Goal: Transaction & Acquisition: Purchase product/service

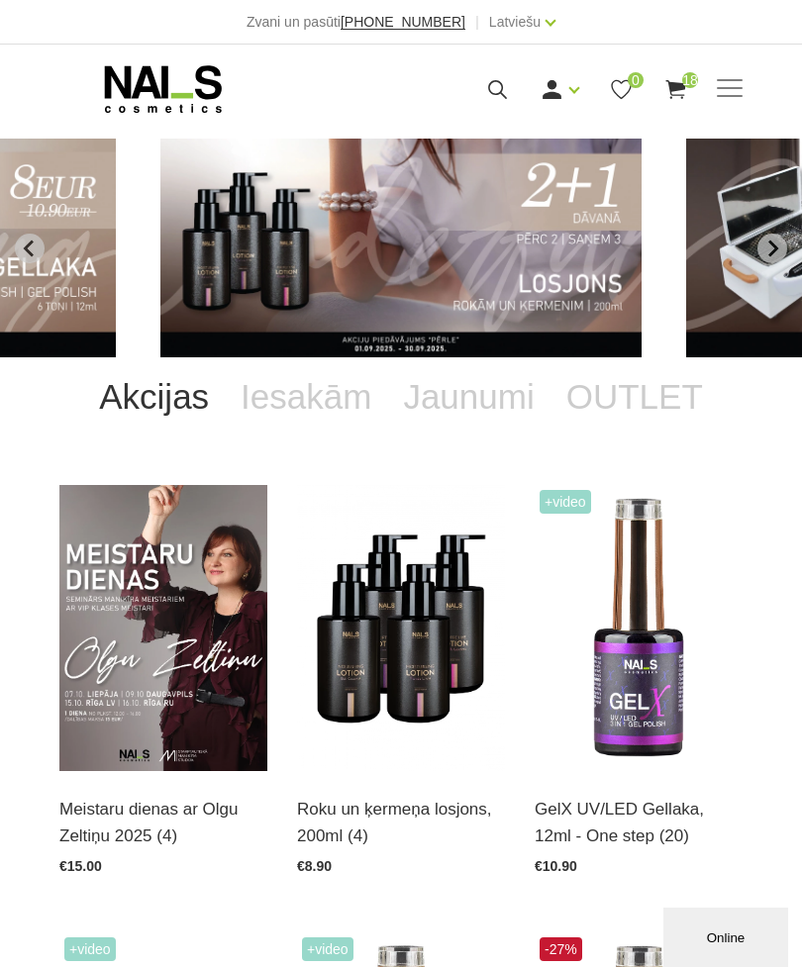
click at [652, 395] on link "OUTLET" at bounding box center [634, 396] width 168 height 79
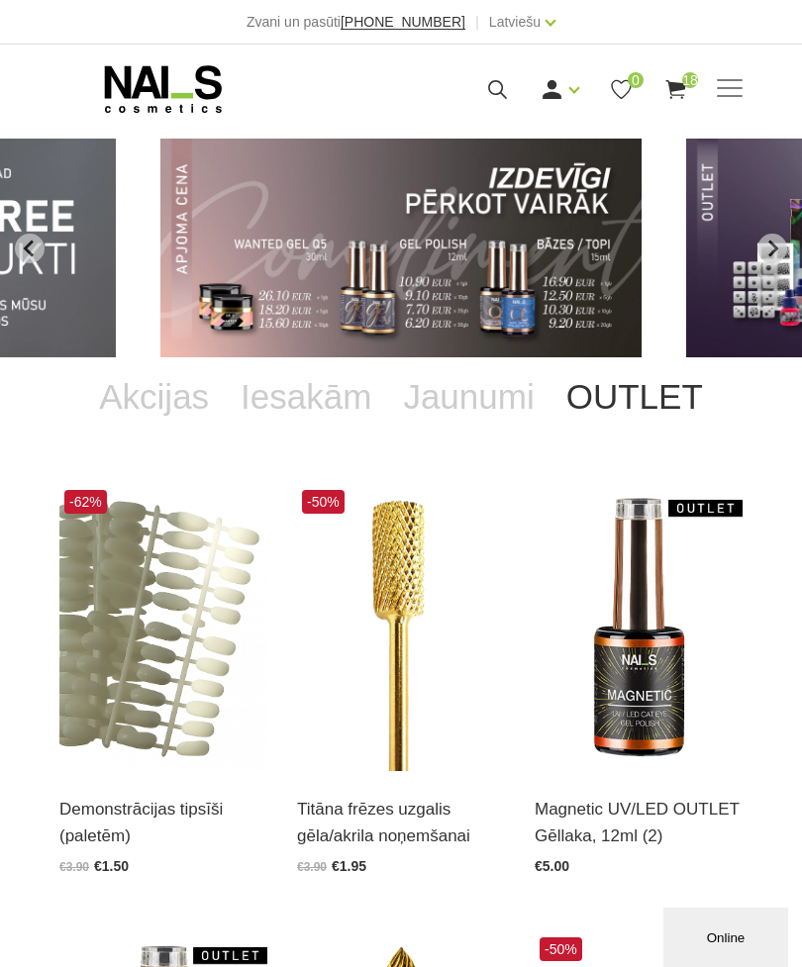
click at [674, 82] on use at bounding box center [675, 89] width 20 height 19
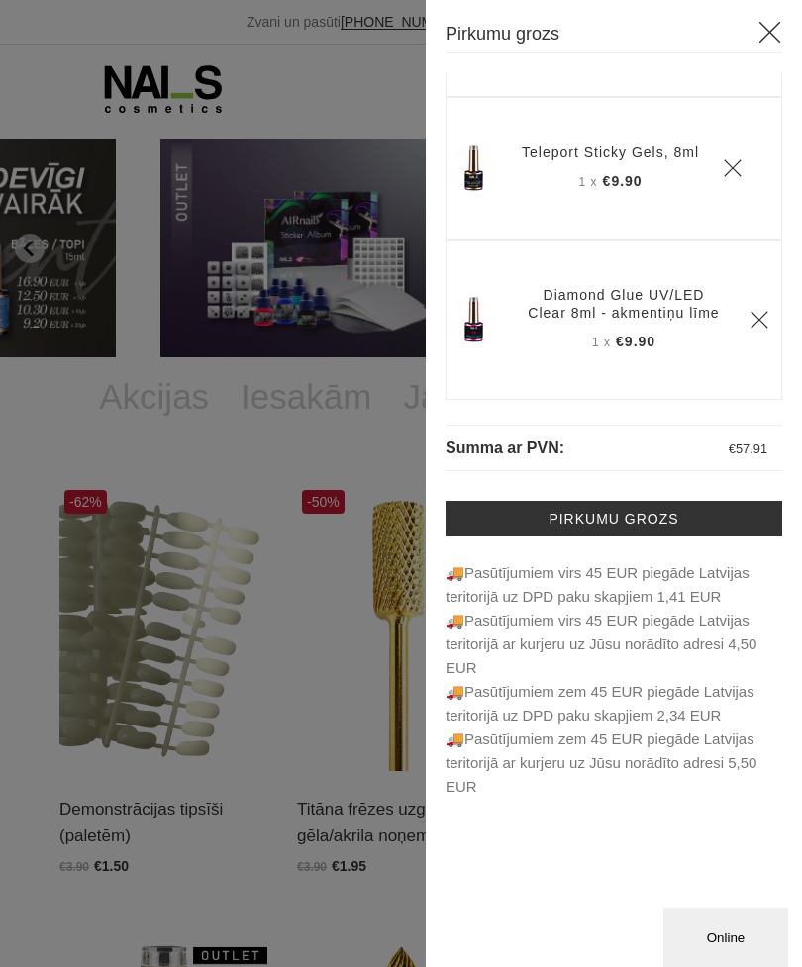
scroll to position [2448, 0]
click at [768, 29] on icon at bounding box center [769, 32] width 25 height 25
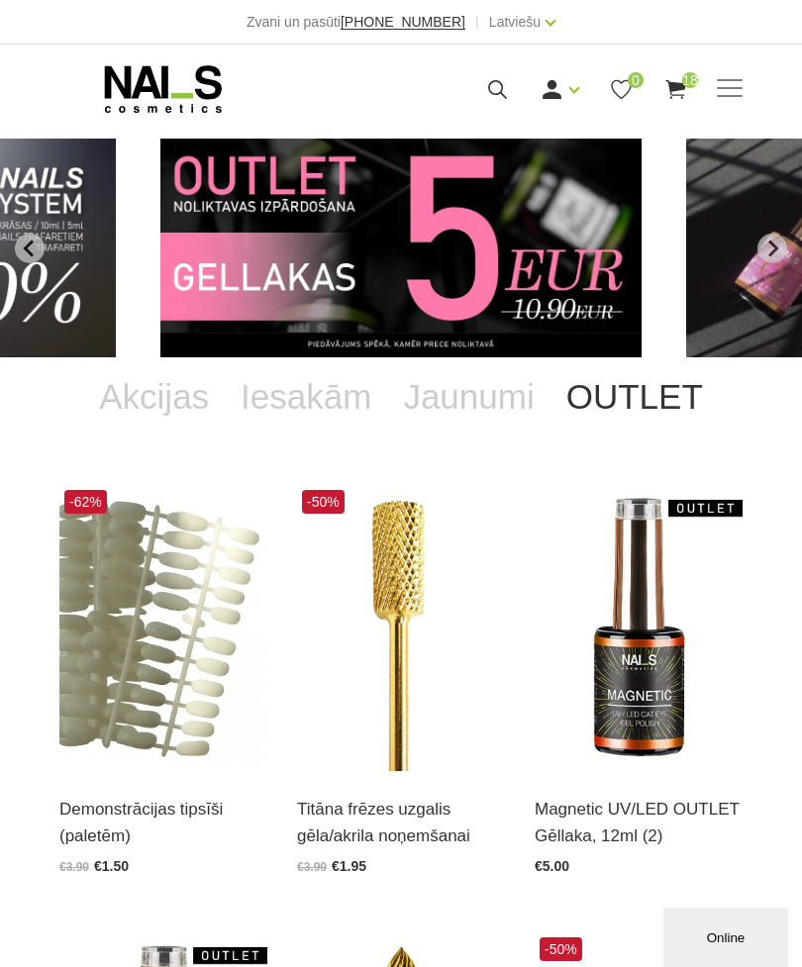
click at [323, 392] on link "Iesakām" at bounding box center [306, 396] width 162 height 79
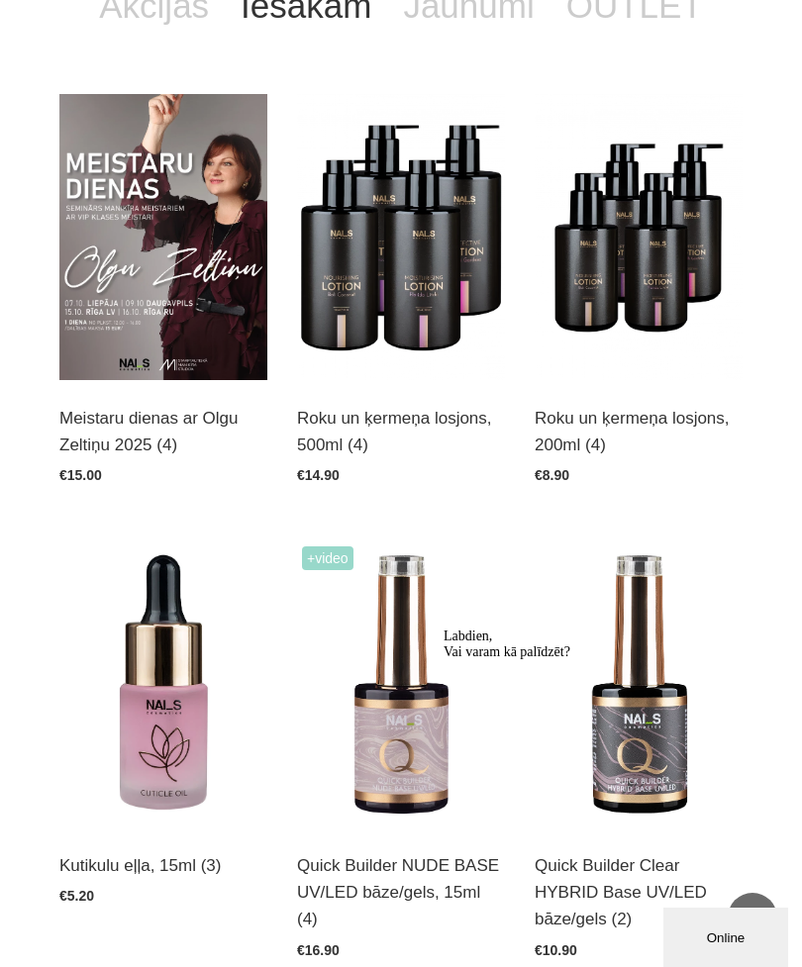
scroll to position [0, 0]
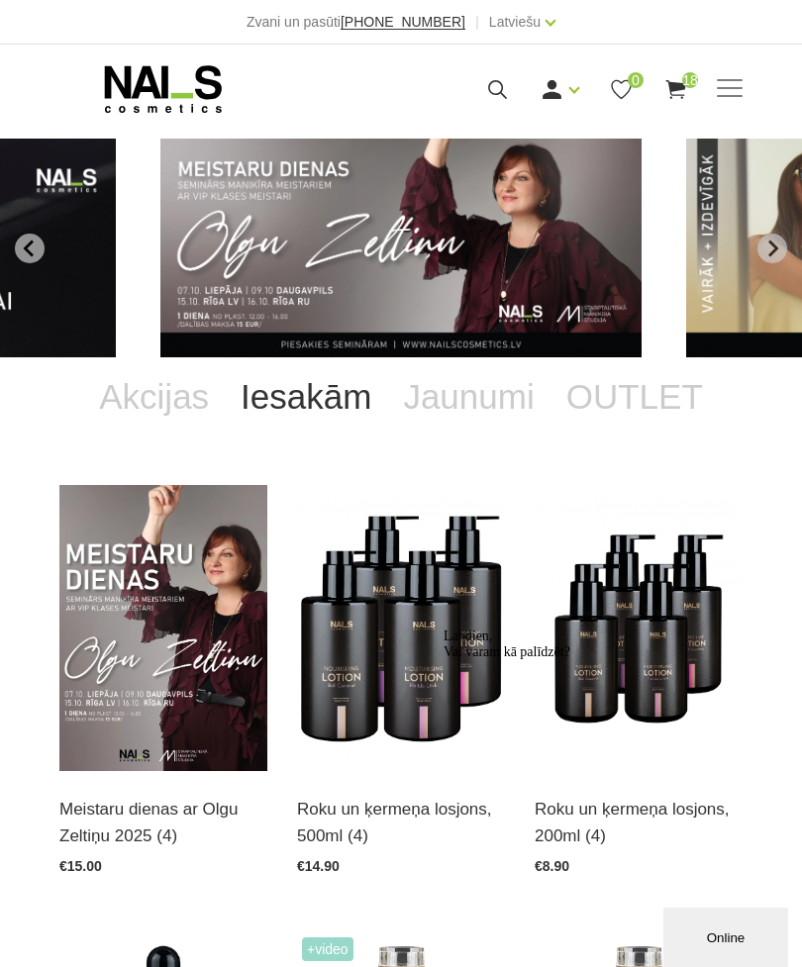
click at [516, 402] on link "Jaunumi" at bounding box center [468, 396] width 162 height 79
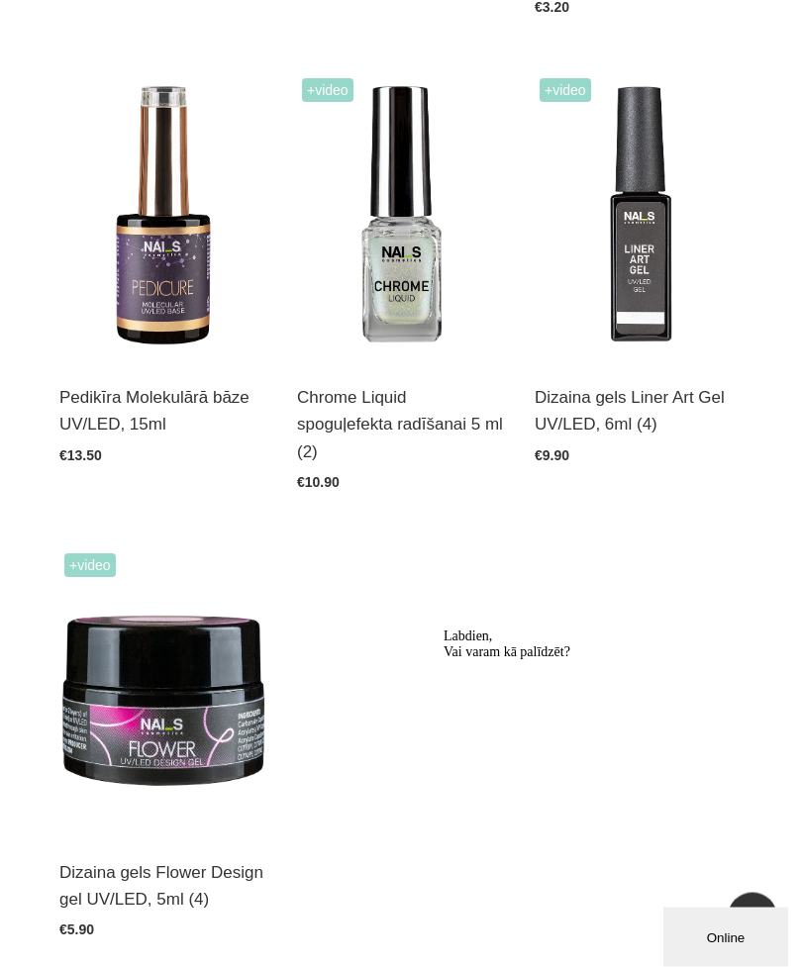
scroll to position [1306, 0]
click at [209, 742] on img at bounding box center [163, 691] width 208 height 286
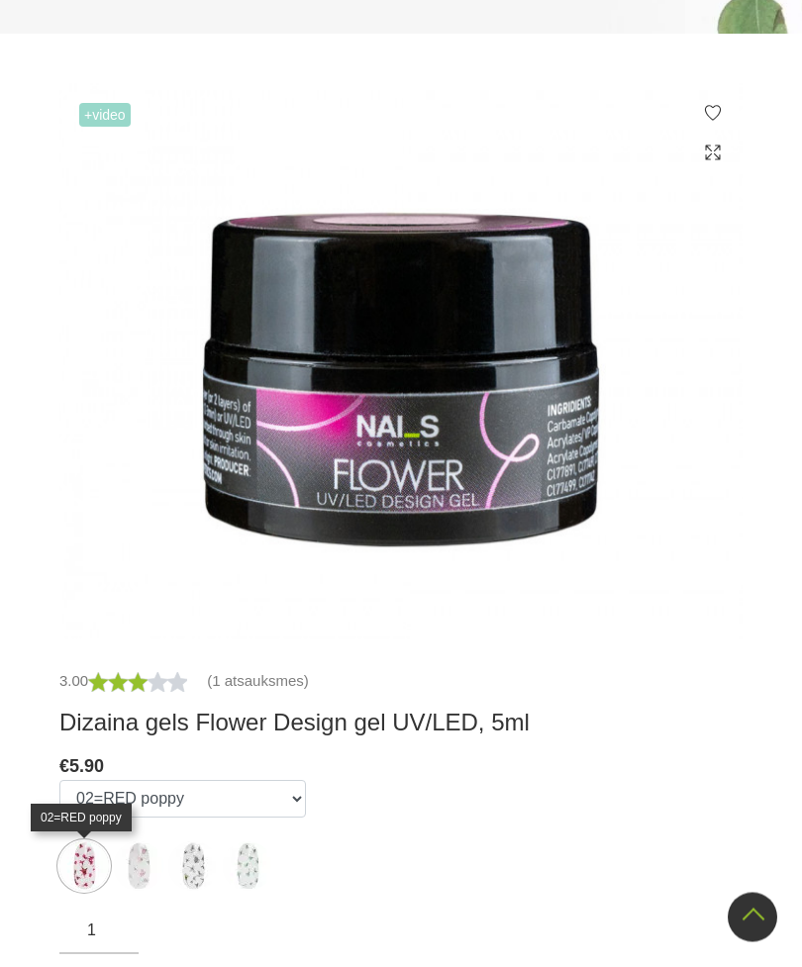
scroll to position [428, 0]
click at [91, 878] on img at bounding box center [83, 865] width 49 height 49
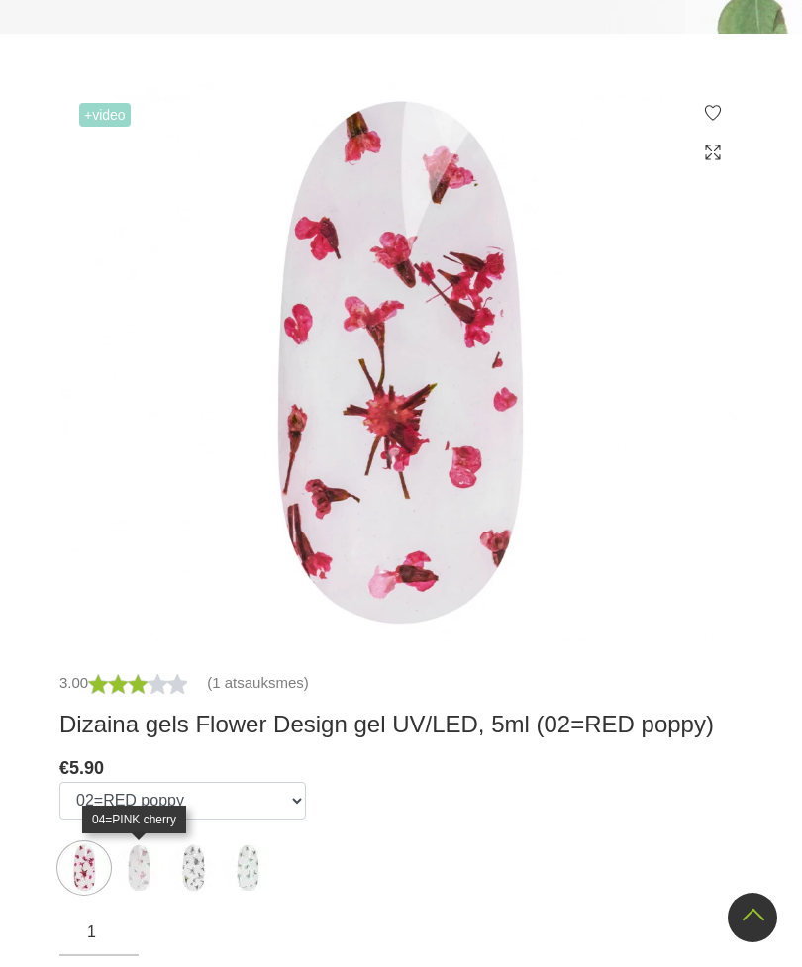
click at [148, 871] on img at bounding box center [138, 867] width 49 height 49
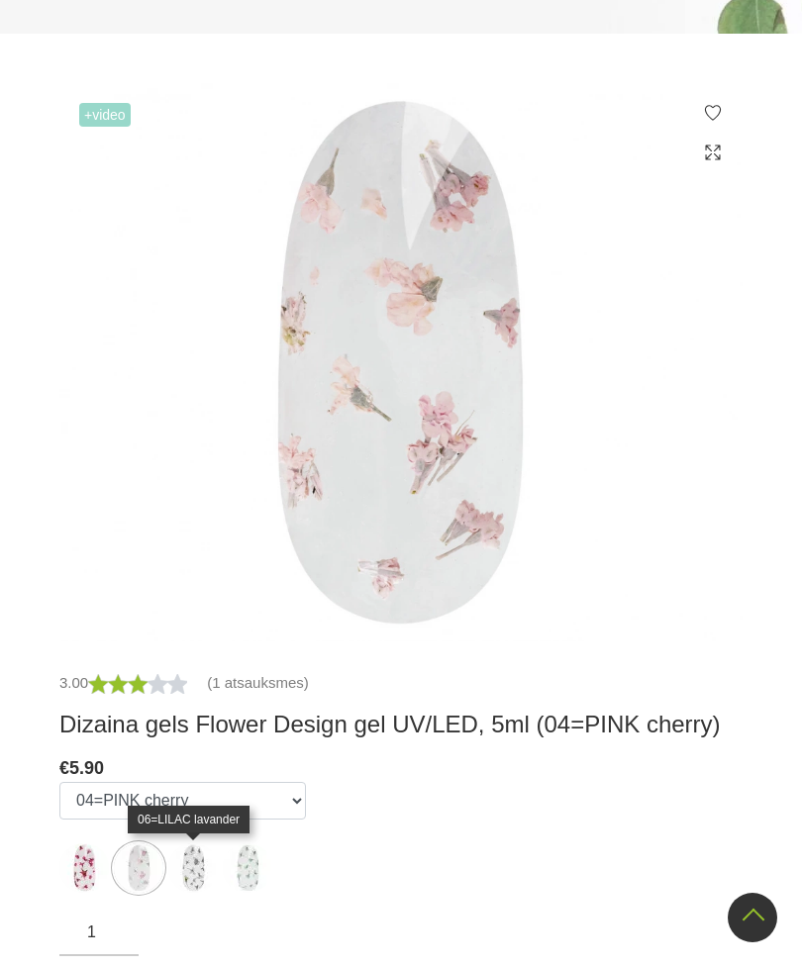
click at [198, 860] on img at bounding box center [192, 867] width 49 height 49
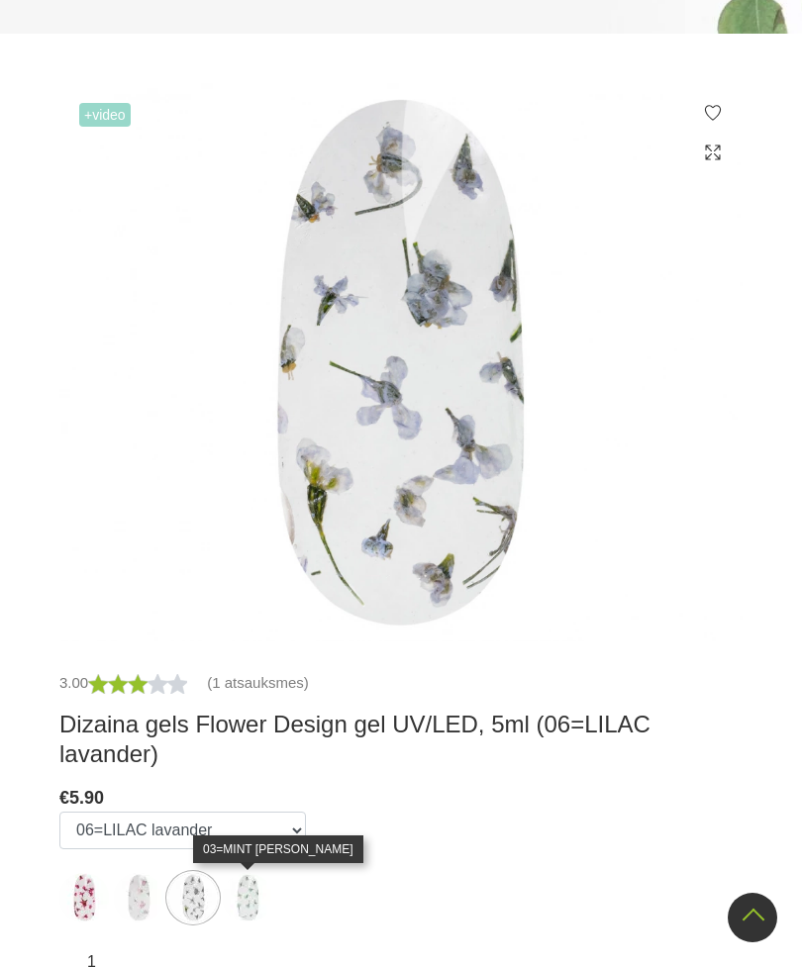
click at [254, 902] on img at bounding box center [247, 897] width 49 height 49
select select "6177"
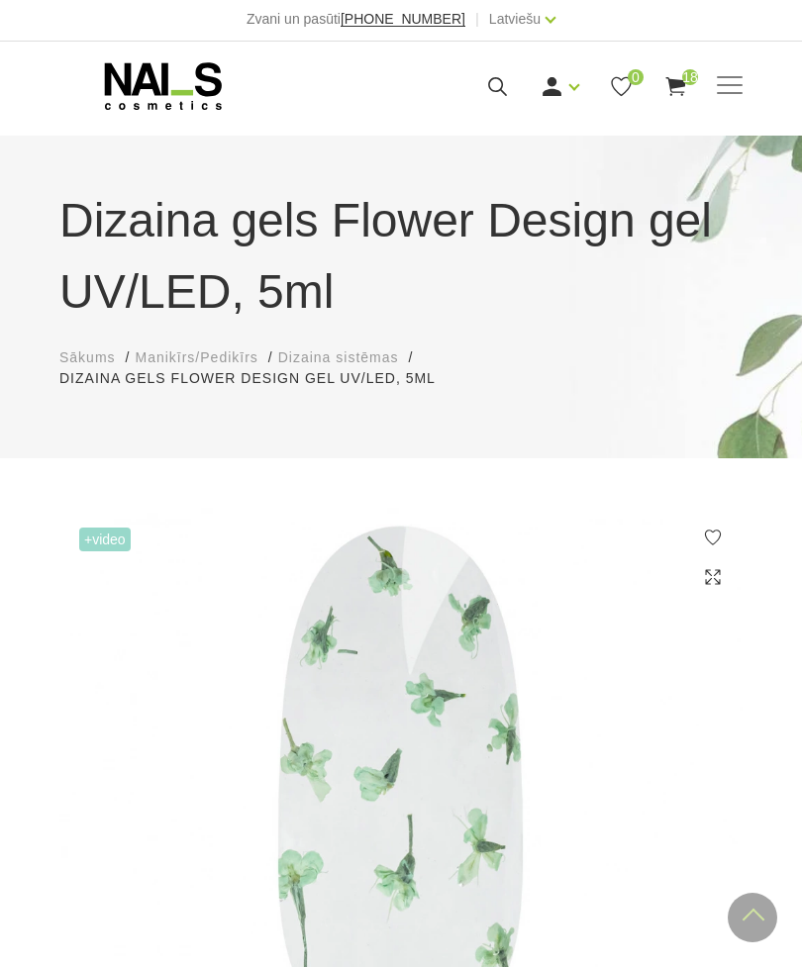
scroll to position [0, 0]
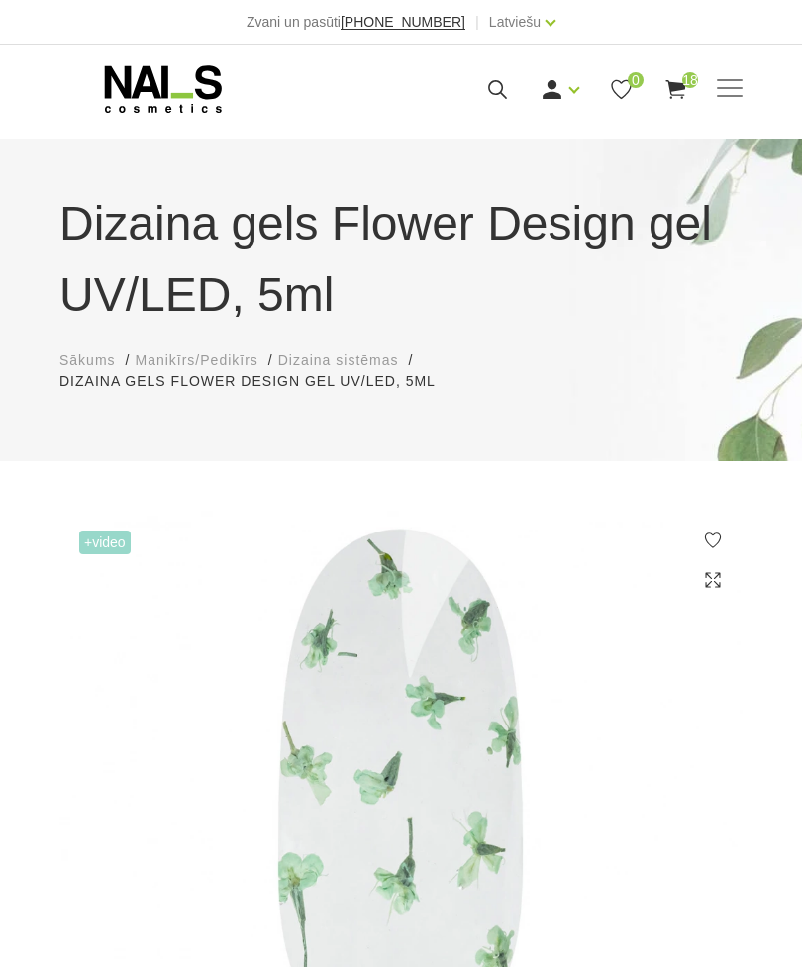
click at [722, 94] on span at bounding box center [730, 89] width 26 height 20
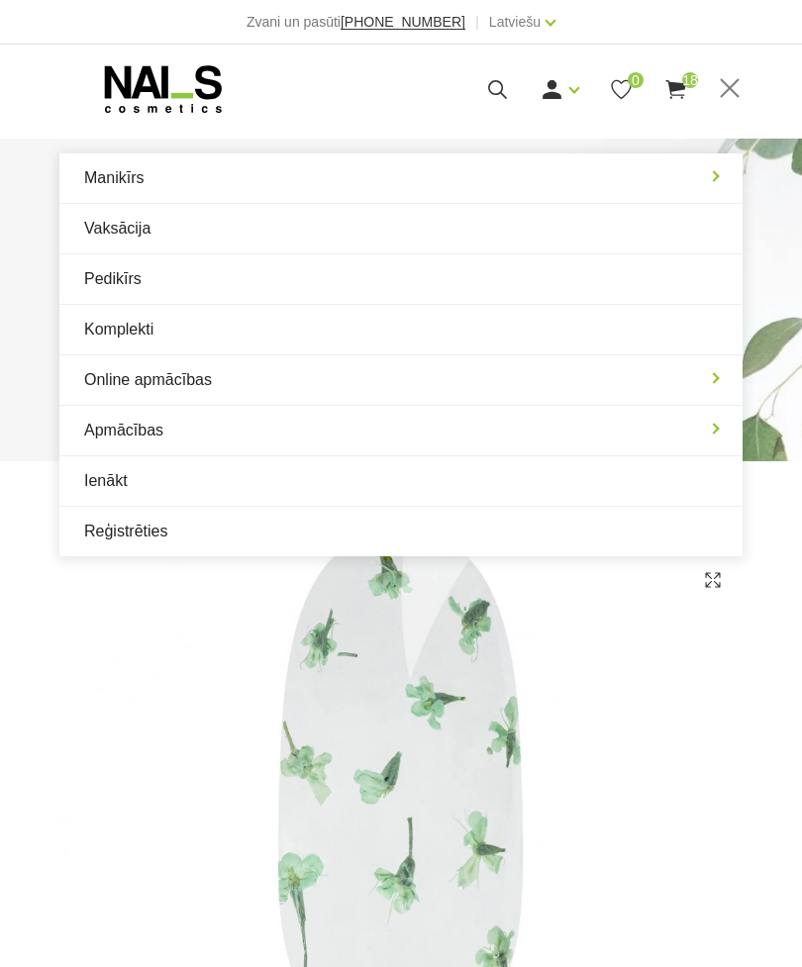
click at [225, 180] on link "Manikīrs" at bounding box center [400, 177] width 683 height 49
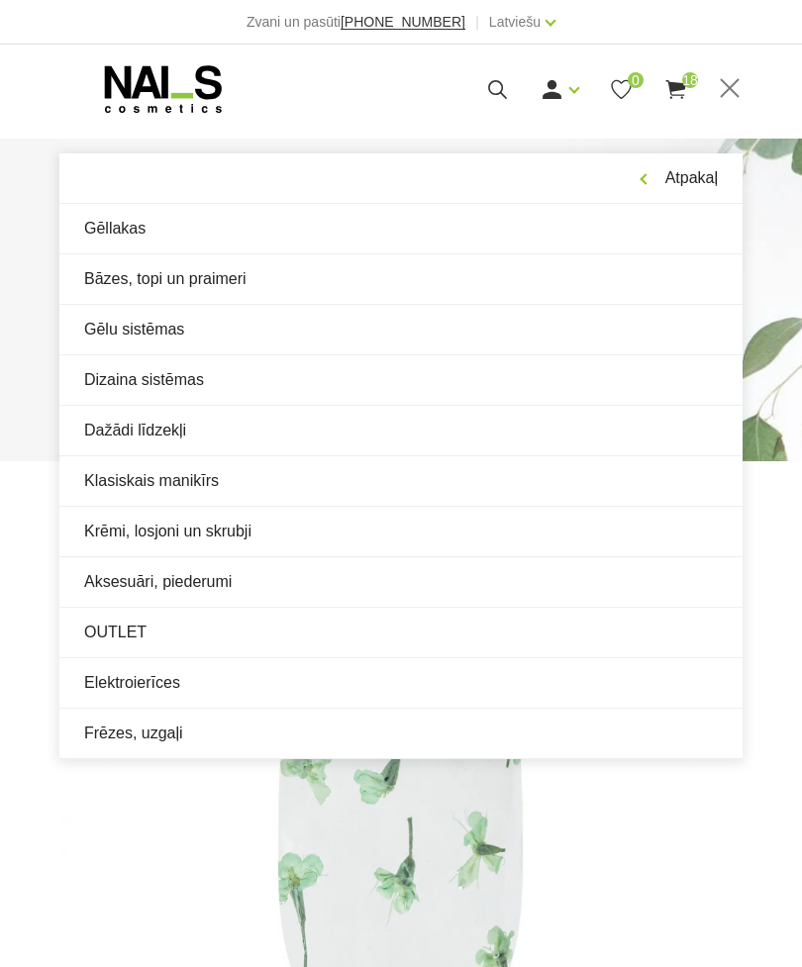
click at [219, 339] on link "Gēlu sistēmas" at bounding box center [400, 329] width 683 height 49
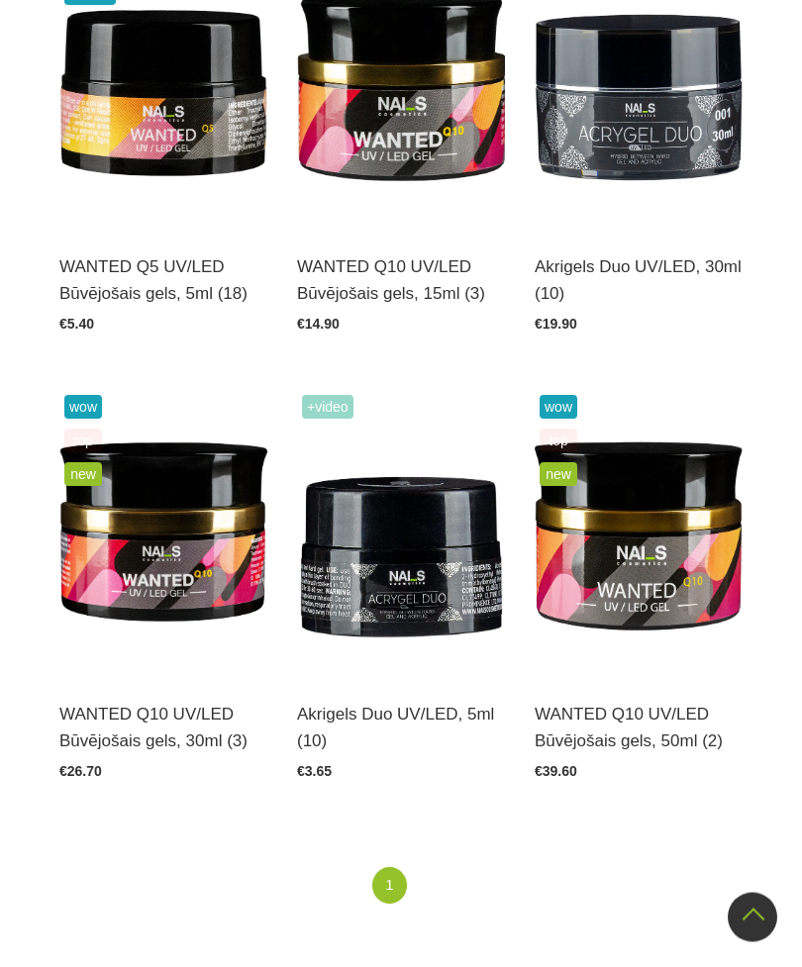
scroll to position [1119, 0]
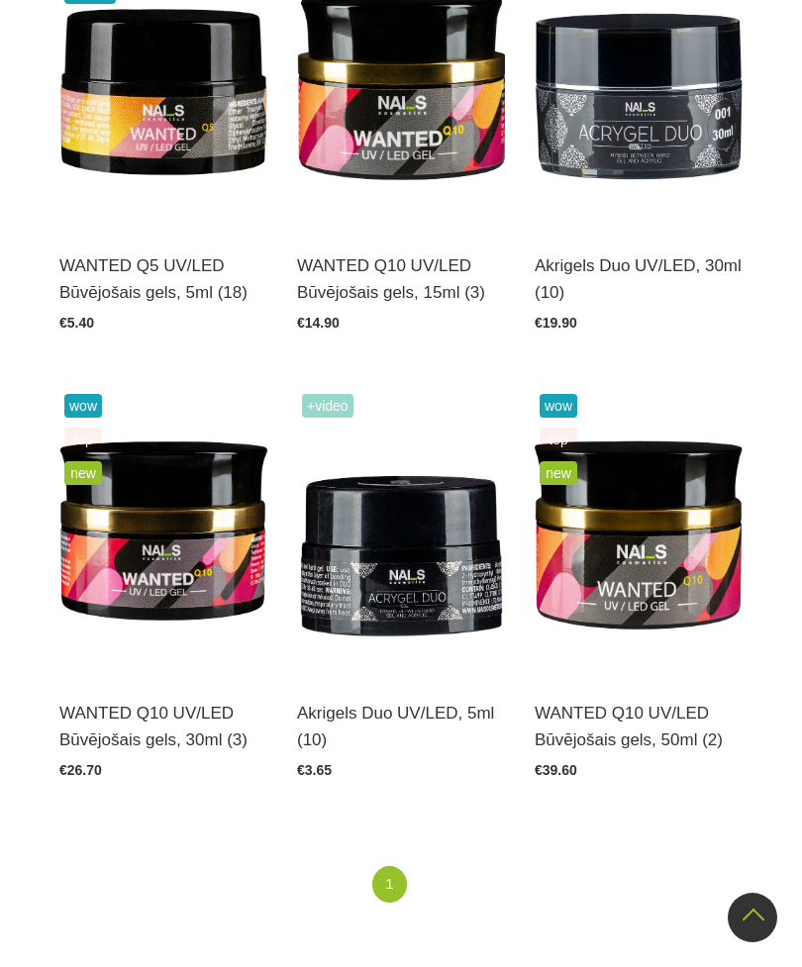
click at [454, 605] on img at bounding box center [401, 532] width 208 height 286
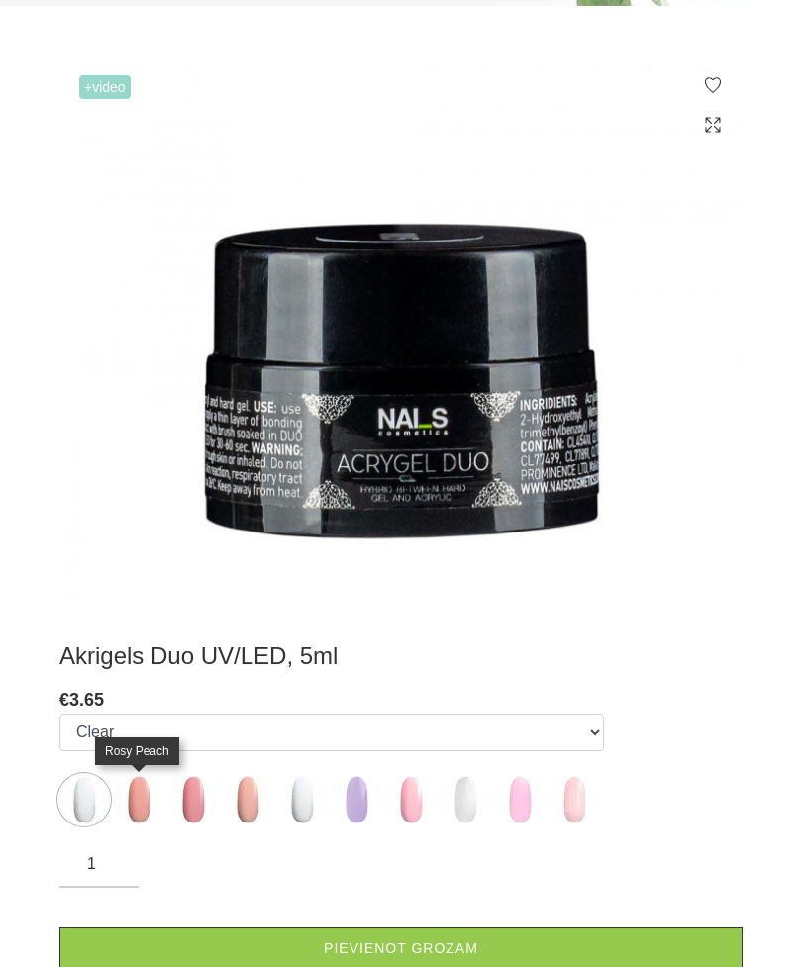
scroll to position [384, 0]
click at [139, 816] on img at bounding box center [138, 799] width 49 height 49
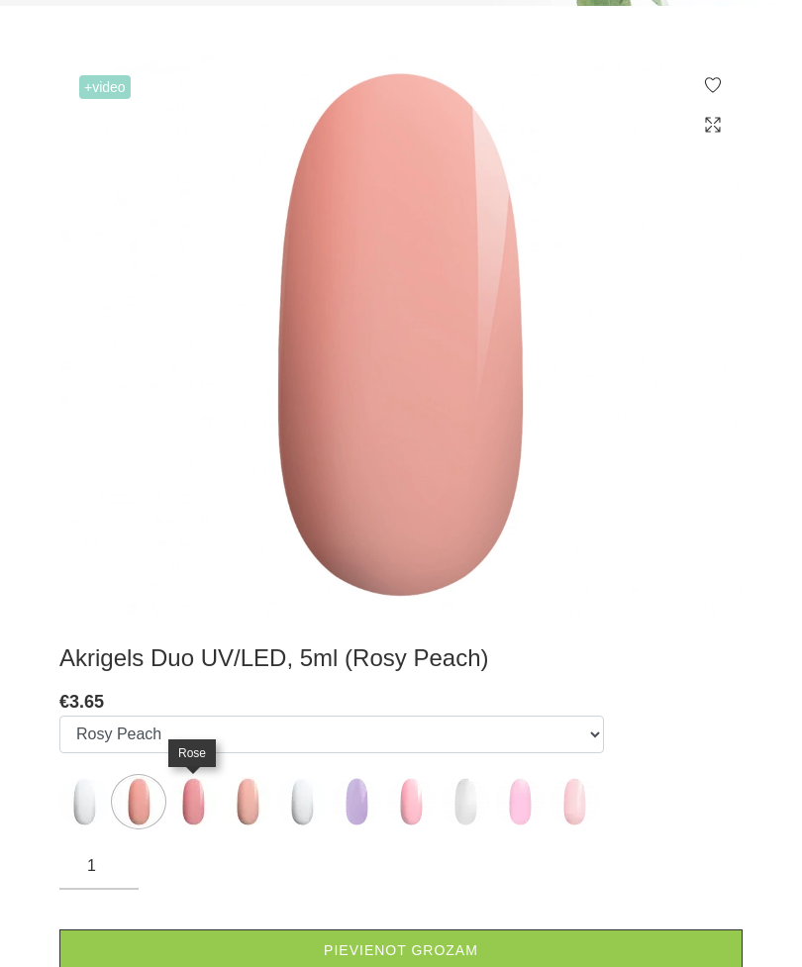
click at [201, 814] on img at bounding box center [192, 801] width 49 height 49
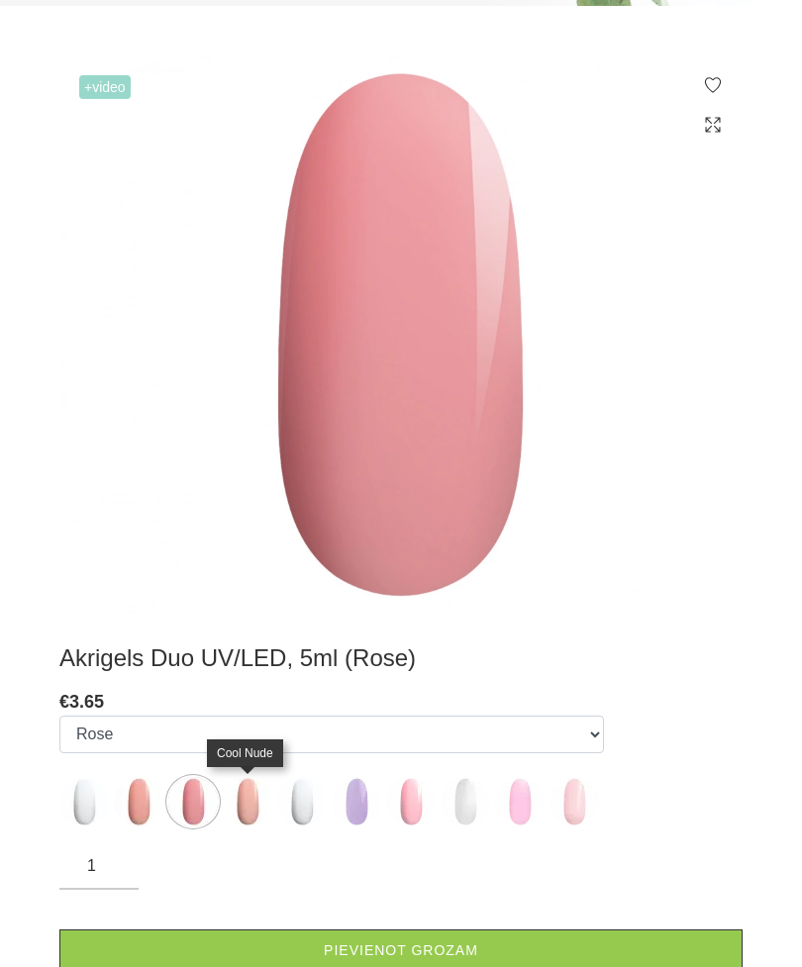
click at [250, 805] on img at bounding box center [247, 801] width 49 height 49
select select "5766"
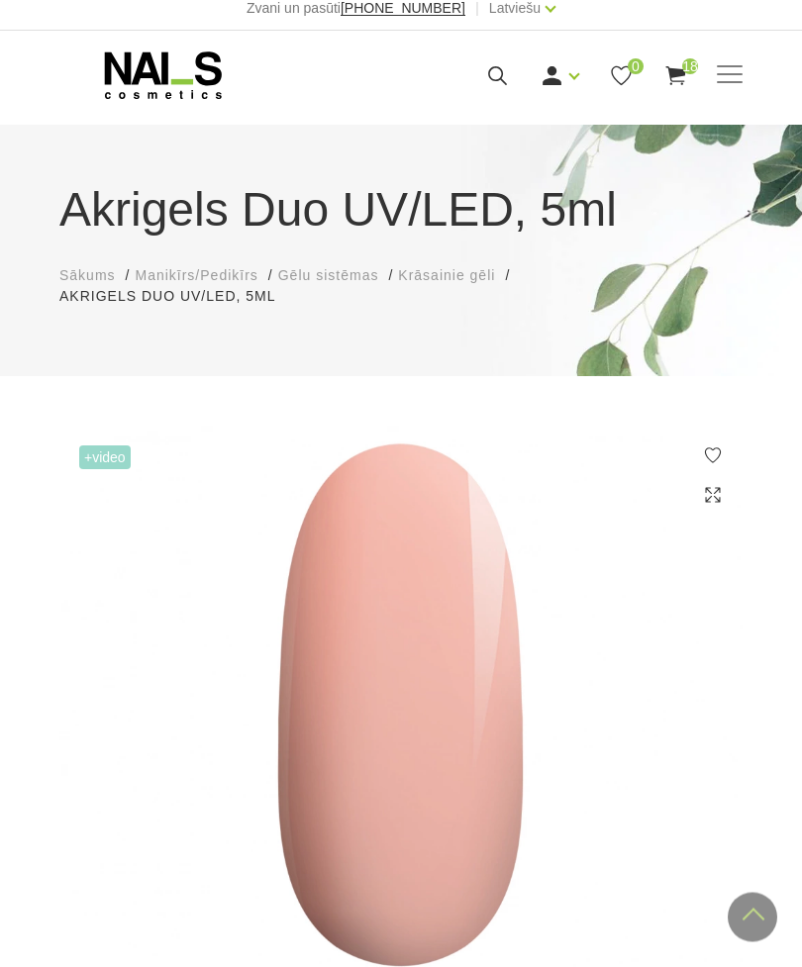
scroll to position [0, 0]
